Goal: Transaction & Acquisition: Book appointment/travel/reservation

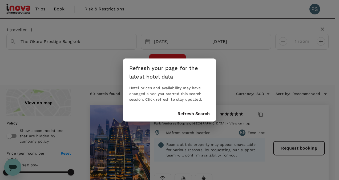
click at [240, 58] on div "Refresh your page for the latest hotel data Hotel prices and availability may h…" at bounding box center [169, 90] width 339 height 180
click at [187, 114] on button "Refresh Search" at bounding box center [194, 113] width 32 height 5
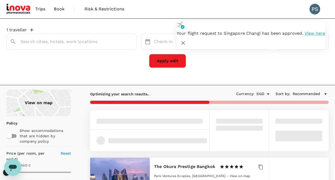
type input "The Okura Prestige Bangkok"
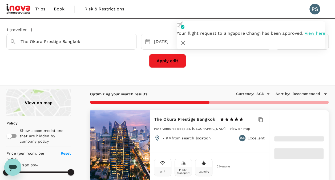
type input "499.25"
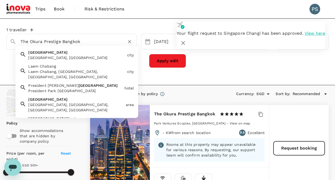
click at [21, 42] on input "The Okura Prestige Bangkok" at bounding box center [70, 41] width 98 height 8
drag, startPoint x: 86, startPoint y: 43, endPoint x: 25, endPoint y: 42, distance: 61.3
click at [25, 42] on input "The Okura Prestige Bangkok" at bounding box center [70, 41] width 98 height 8
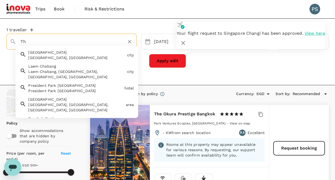
type input "T"
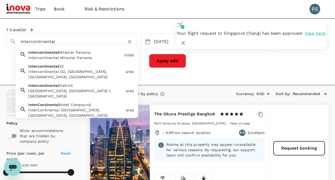
type input "intercontinental"
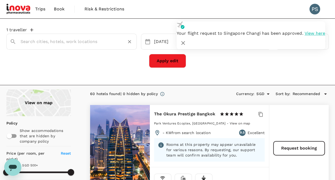
click at [59, 40] on input "text" at bounding box center [70, 41] width 98 height 8
type input "Intercontinental Bangkok"
click at [166, 57] on button "Apply edit" at bounding box center [167, 61] width 37 height 14
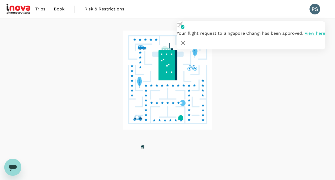
click at [186, 40] on icon "button" at bounding box center [183, 43] width 6 height 6
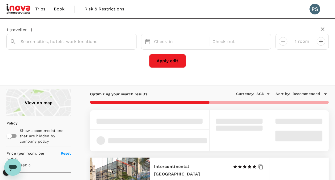
type input "Intercontinental Bangkok"
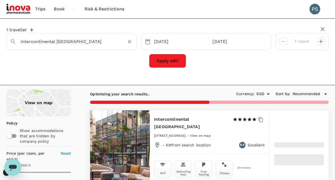
click at [75, 40] on input "Intercontinental Bangkok" at bounding box center [70, 41] width 98 height 8
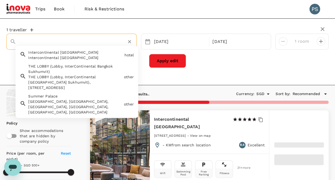
type input "499.44"
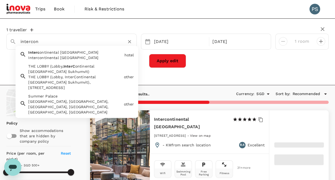
type input "intercont"
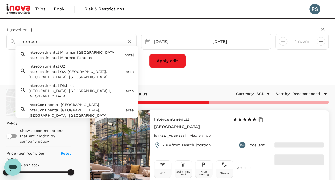
type input "183.56"
type input "499.56"
type input "24.56"
type input "499.56"
type input "intercontinental"
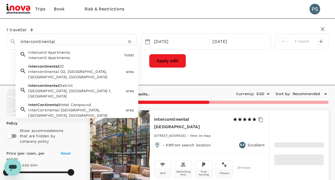
type input "499.56"
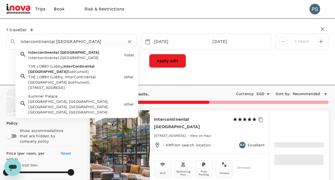
type input "intercontinental bangkok s"
type input "499.56"
click at [86, 57] on div "Intercontinental Bangkok Sukhumvit" at bounding box center [75, 57] width 94 height 5
type input "Intercontinental Bangkok Sukhumvit"
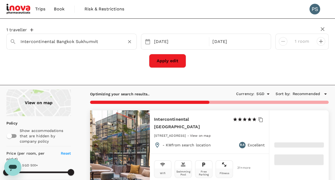
type input "499.56"
type input "Intercontinental Bangkok Sukhumvit"
click at [176, 59] on button "Apply edit" at bounding box center [167, 61] width 37 height 14
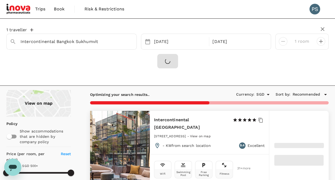
type input "499.56"
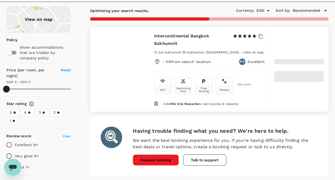
scroll to position [82, 0]
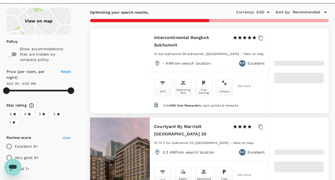
type input "294.97"
type input "39.11"
type input "296.11"
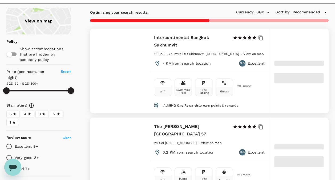
type input "32.11"
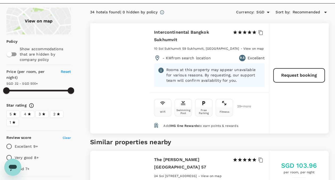
type input "499.11"
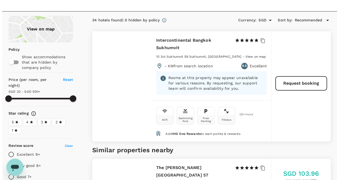
scroll to position [72, 0]
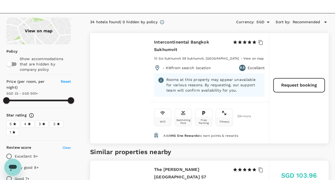
click at [243, 118] on span "29 + more" at bounding box center [241, 115] width 8 height 3
click at [285, 85] on button "Request booking" at bounding box center [299, 85] width 51 height 14
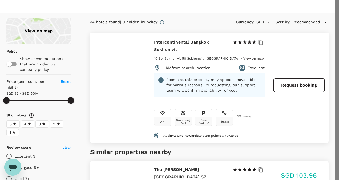
type input "p.subramaniam@inovapharma.com"
type input "65"
type input "88223759"
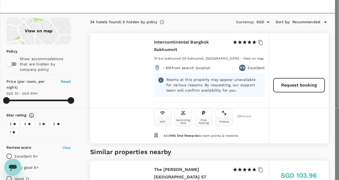
scroll to position [159, 0]
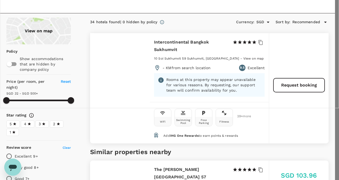
scroll to position [200, 0]
checkbox input "true"
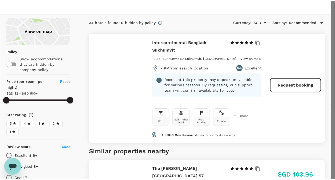
scroll to position [73, 0]
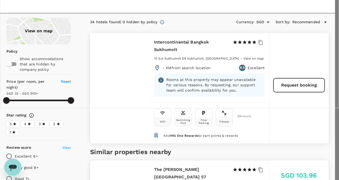
type textarea "I WOULD 1 DELUXE ROOM."
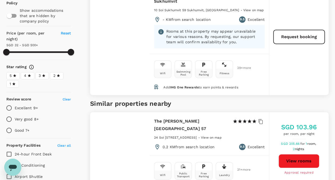
scroll to position [116, 0]
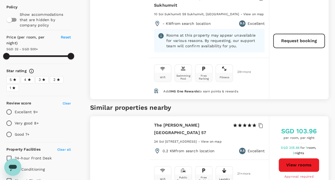
click at [188, 91] on span "IHG One Rewards" at bounding box center [184, 91] width 29 height 4
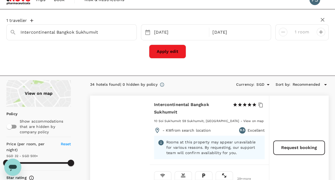
scroll to position [0, 0]
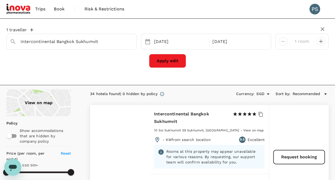
click at [167, 26] on div "1 traveller Intercontinental Bangkok Sukhumvit 17 Sep 19 Sep 1 room Apply edit" at bounding box center [167, 47] width 322 height 49
click at [140, 151] on div at bounding box center [120, 160] width 60 height 110
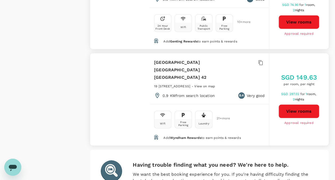
scroll to position [1703, 0]
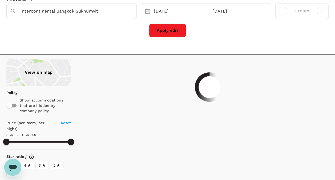
scroll to position [0, 0]
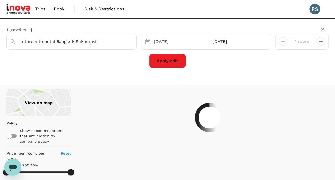
type input "499.11"
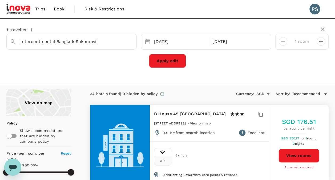
click at [268, 78] on div "1 traveller Intercontinental Bangkok Sukhumvit 17 Sep 19 Sep 1 room Apply edit" at bounding box center [167, 51] width 335 height 67
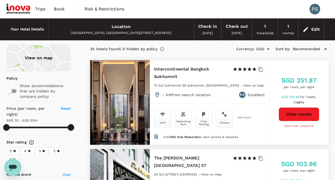
click at [57, 14] on link "Book" at bounding box center [59, 9] width 19 height 18
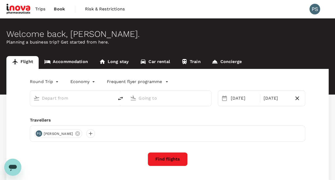
type input "Singapore Changi (SIN)"
type input "Bangkok, Thailand (any)"
type input "Singapore Changi (SIN)"
type input "Bangkok, Thailand (any)"
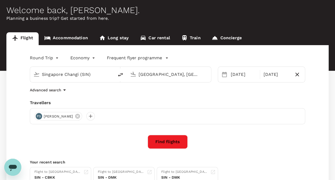
scroll to position [23, 0]
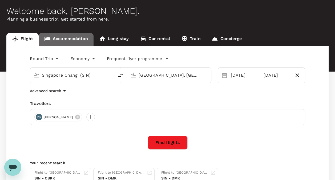
click at [75, 37] on link "Accommodation" at bounding box center [66, 39] width 55 height 13
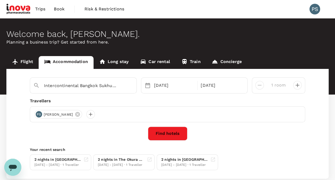
click at [168, 139] on button "Find hotels" at bounding box center [167, 133] width 39 height 14
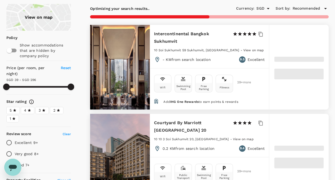
scroll to position [50, 0]
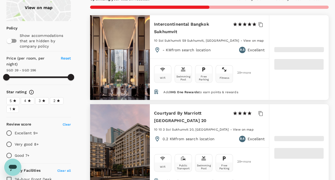
type input "294.97"
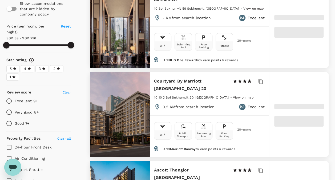
type input "39.11"
type input "296.11"
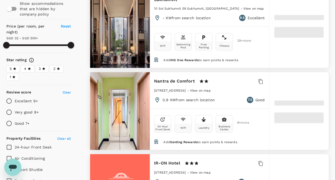
type input "32.11"
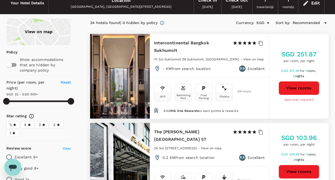
scroll to position [25, 0]
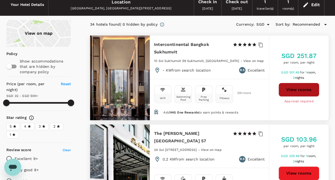
click at [303, 88] on button "View rooms" at bounding box center [299, 90] width 41 height 14
click at [298, 57] on h5 "SGD 251.87" at bounding box center [299, 55] width 35 height 9
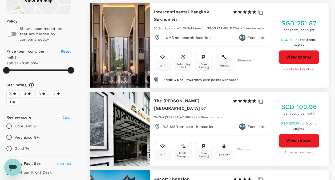
scroll to position [55, 0]
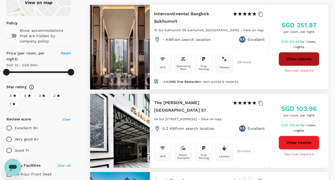
click at [310, 60] on button "View rooms" at bounding box center [299, 59] width 41 height 14
type input "499.11"
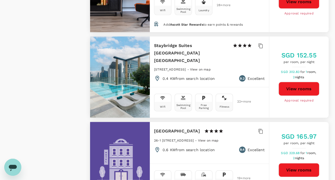
scroll to position [0, 0]
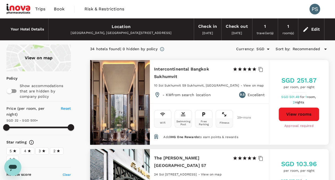
click at [55, 10] on span "Book" at bounding box center [59, 9] width 11 height 6
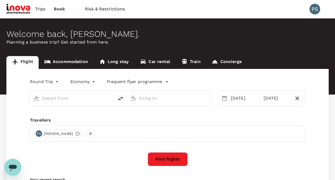
type input "Singapore Changi (SIN)"
type input "Bangkok, Thailand (any)"
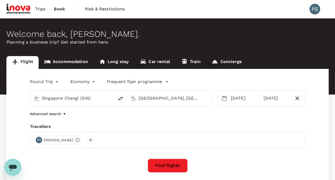
click at [76, 40] on p "Planning a business trip? Get started from here." at bounding box center [167, 42] width 322 height 6
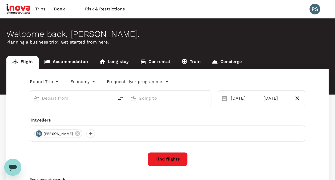
type input "Singapore Changi (SIN)"
type input "Bangkok, Thailand (any)"
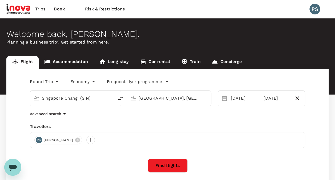
click at [67, 60] on link "Accommodation" at bounding box center [66, 62] width 55 height 13
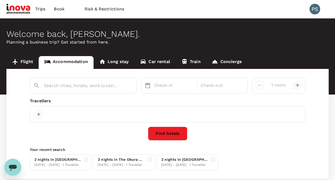
type input "Intercontinental Bangkok Sukhumvit"
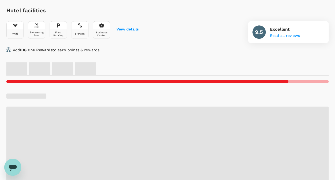
scroll to position [192, 0]
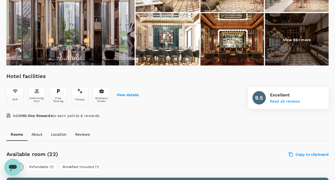
scroll to position [255, 0]
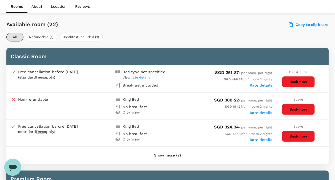
click at [294, 79] on button "Book now" at bounding box center [298, 81] width 33 height 11
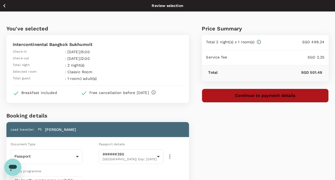
click at [278, 97] on button "Continue to payment details" at bounding box center [265, 96] width 127 height 14
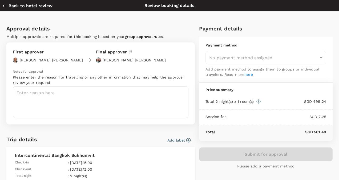
type input "9e677c2c-1b51-4fb9-8b8e-e61d94c42ce6"
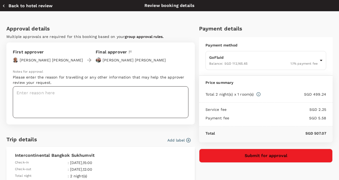
click at [62, 97] on textarea at bounding box center [101, 102] width 176 height 32
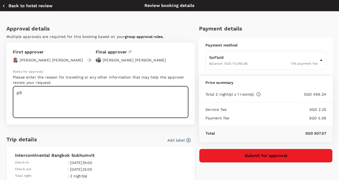
type textarea "p"
type textarea "Project Sushi: Olic Sugar Paste Filling Trials"
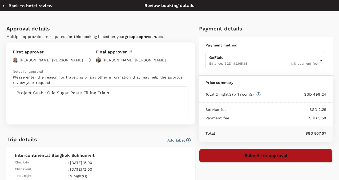
click at [253, 158] on button "Submit for approval" at bounding box center [266, 155] width 134 height 14
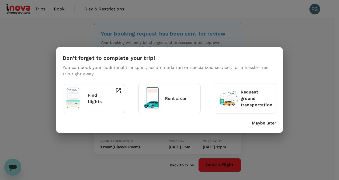
click at [116, 13] on div "Don't forget to complete your trip! You can book your additional transport, acc…" at bounding box center [169, 90] width 339 height 180
click at [268, 123] on p "Maybe later" at bounding box center [264, 123] width 25 height 6
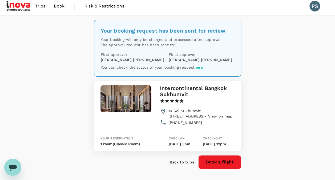
scroll to position [2, 0]
